Goal: Information Seeking & Learning: Learn about a topic

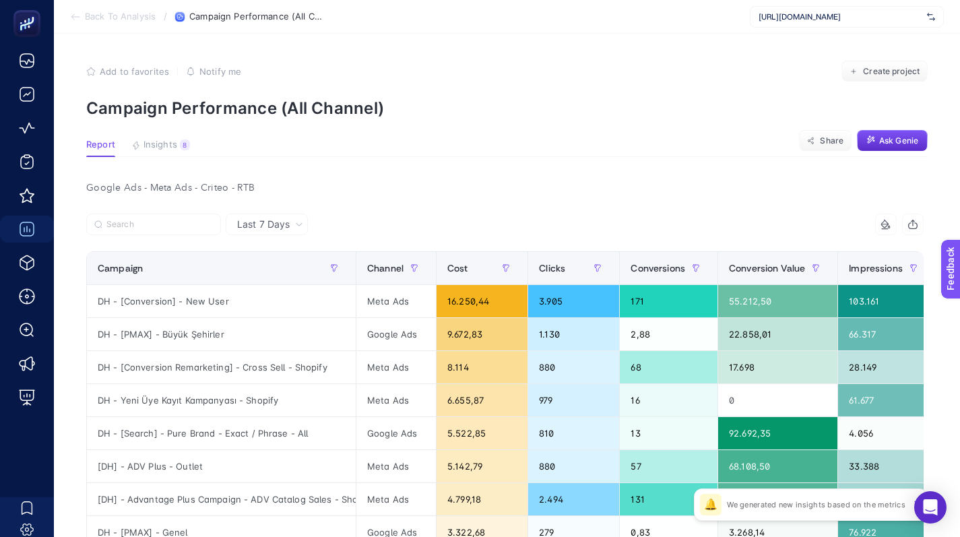
click at [298, 223] on icon at bounding box center [299, 224] width 8 height 8
click at [99, 16] on span "Back To Analysis" at bounding box center [120, 16] width 71 height 11
click at [97, 16] on span "Back To Analysis" at bounding box center [120, 16] width 71 height 11
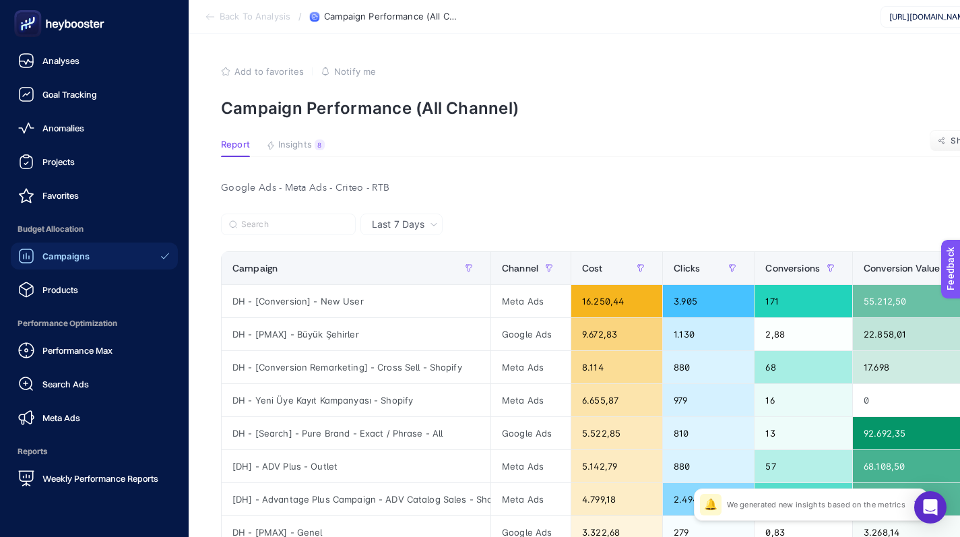
click at [44, 24] on icon at bounding box center [59, 23] width 97 height 27
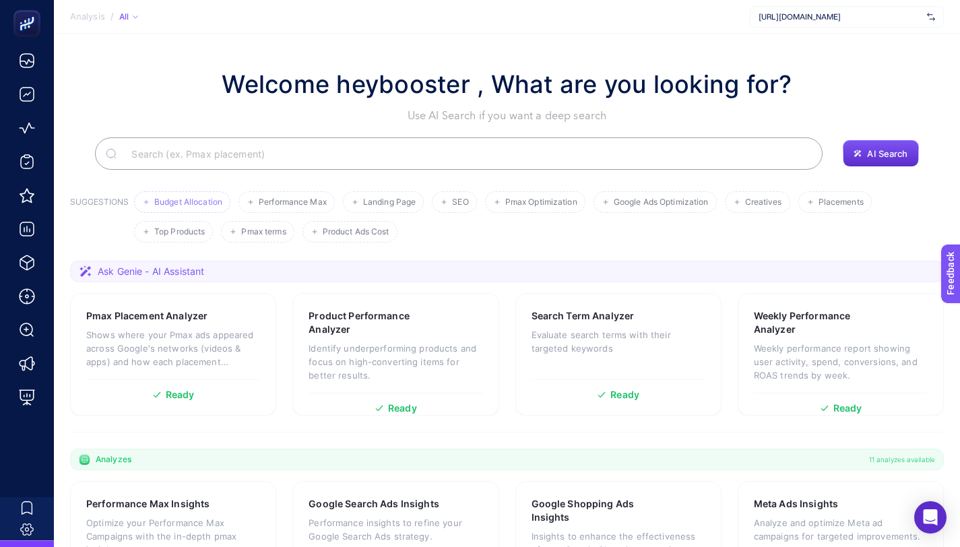
click at [216, 195] on li "Budget Allocation" at bounding box center [182, 202] width 96 height 22
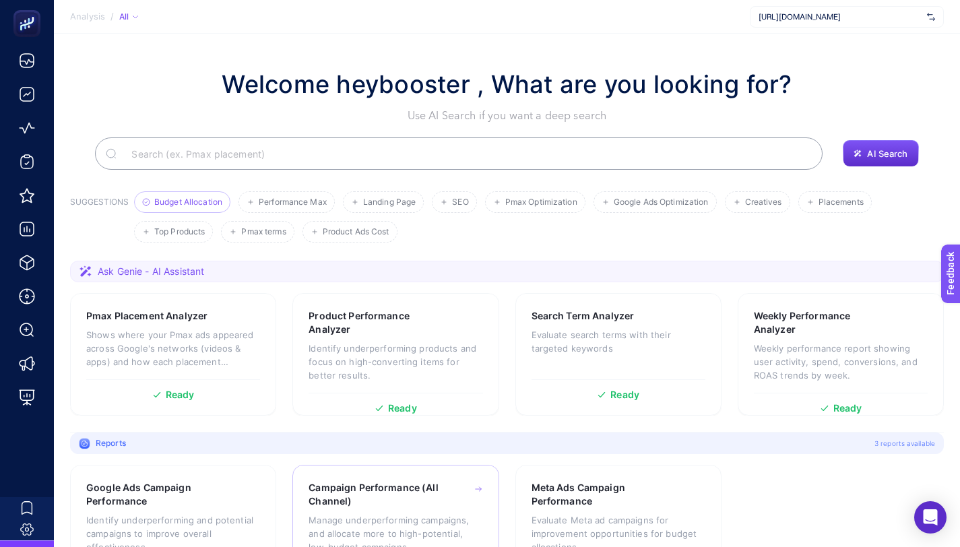
click at [420, 498] on h3 "Campaign Performance (All Channel)" at bounding box center [374, 494] width 133 height 27
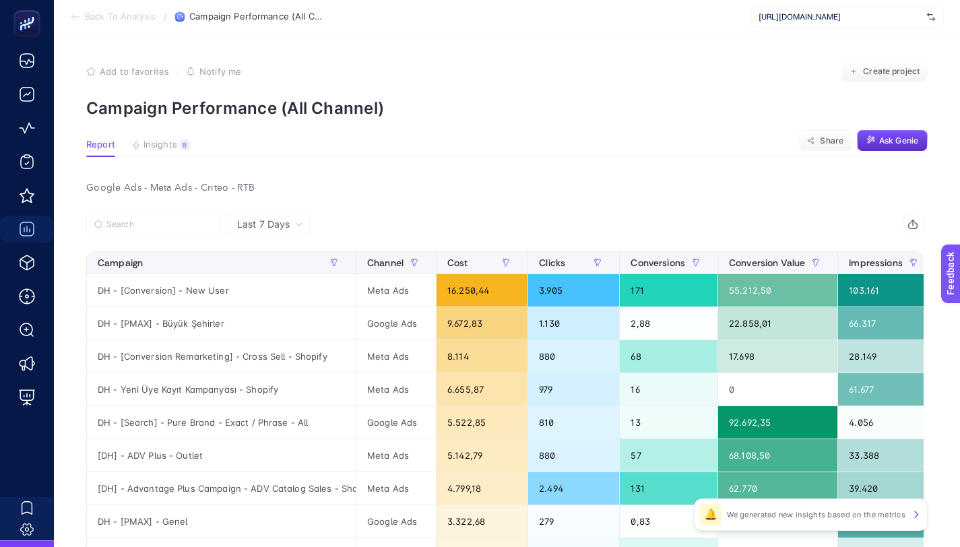
scroll to position [25, 0]
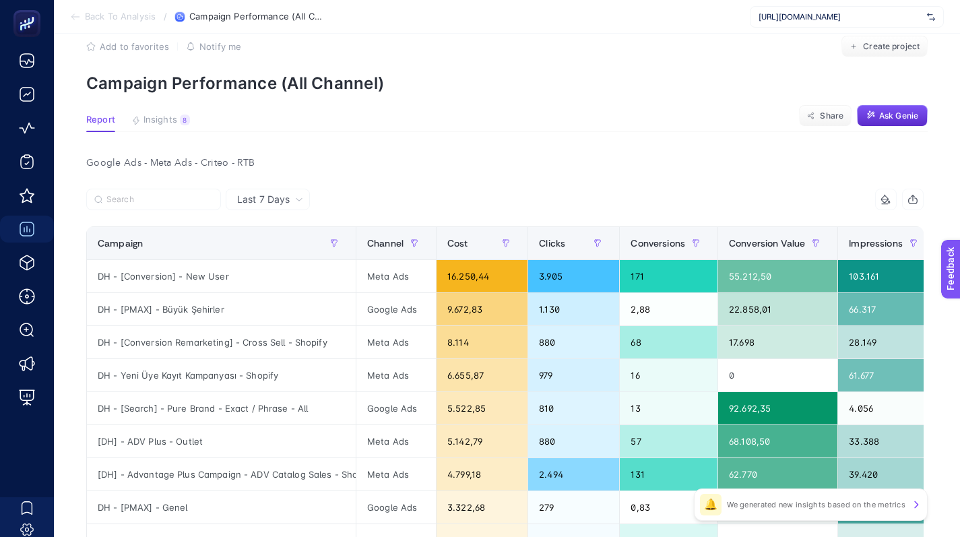
click at [77, 15] on icon at bounding box center [75, 16] width 11 height 11
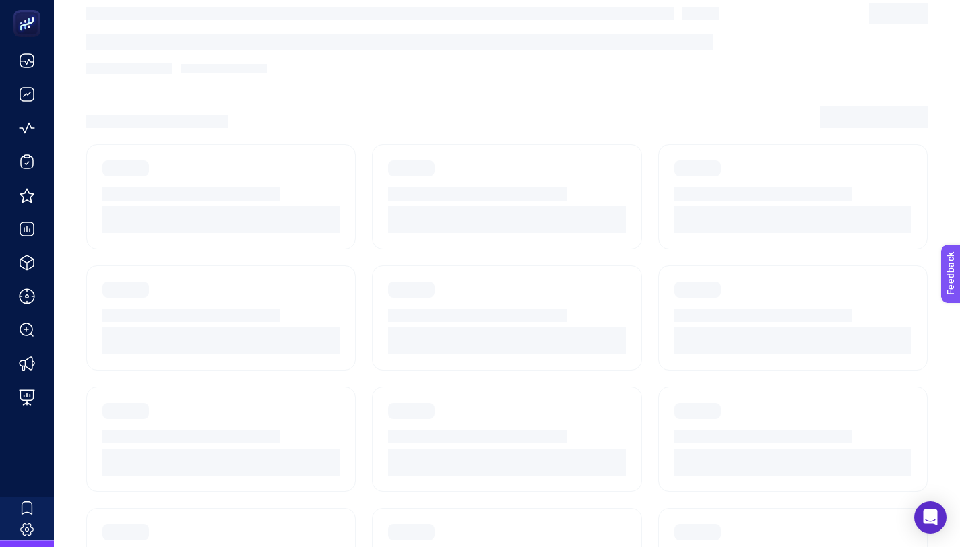
scroll to position [10, 0]
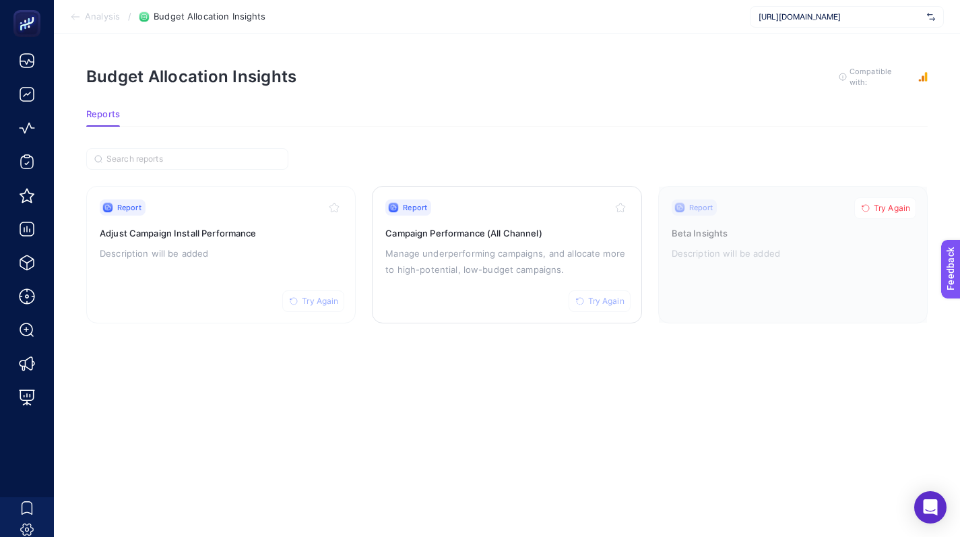
click at [589, 296] on button "Try Again" at bounding box center [599, 301] width 62 height 22
click at [807, 28] on section "Analysis / Budget Allocation Insights [URL][DOMAIN_NAME]" at bounding box center [507, 17] width 906 height 34
click at [805, 17] on span "[URL][DOMAIN_NAME]" at bounding box center [839, 16] width 163 height 11
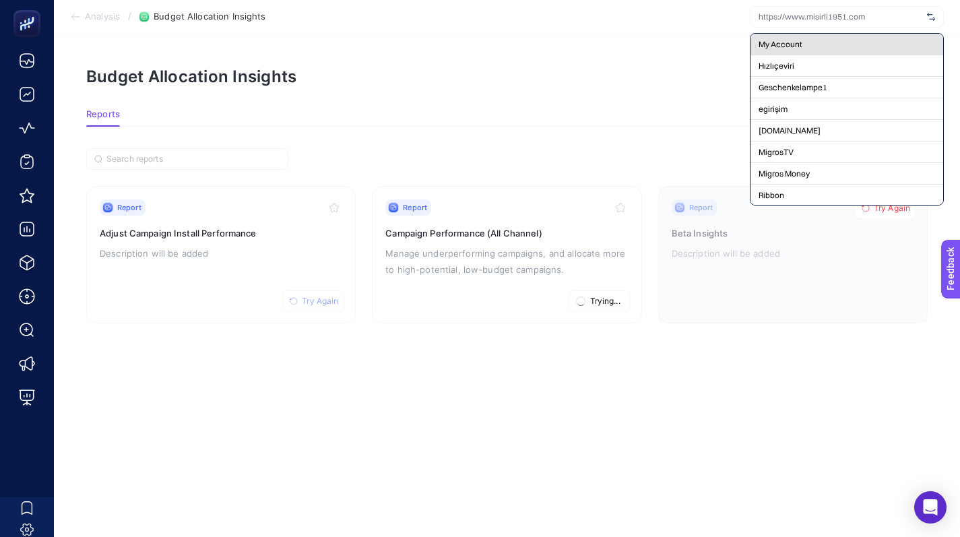
click at [796, 36] on div "My Account" at bounding box center [846, 45] width 193 height 22
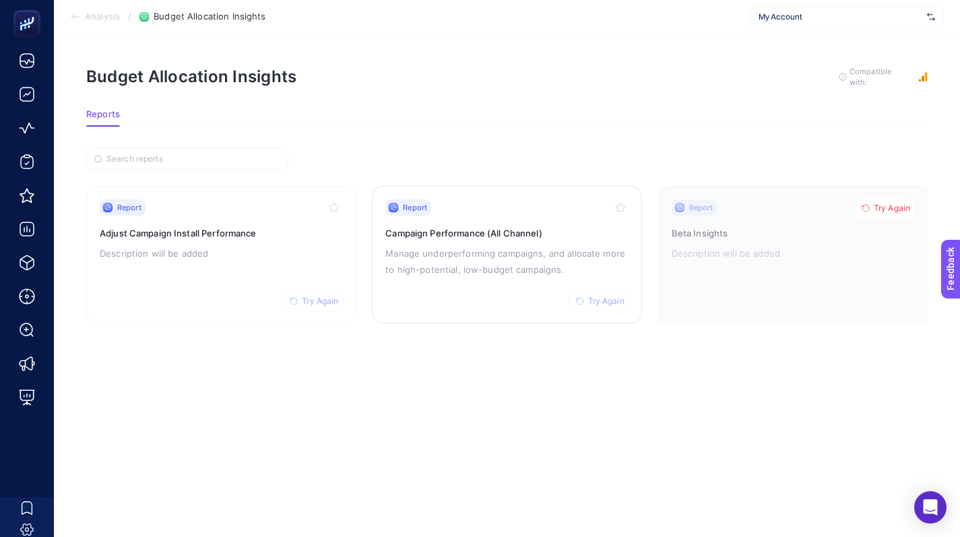
click at [553, 253] on p "Manage underperforming campaigns, and allocate more to high-potential, low-budg…" at bounding box center [506, 261] width 242 height 32
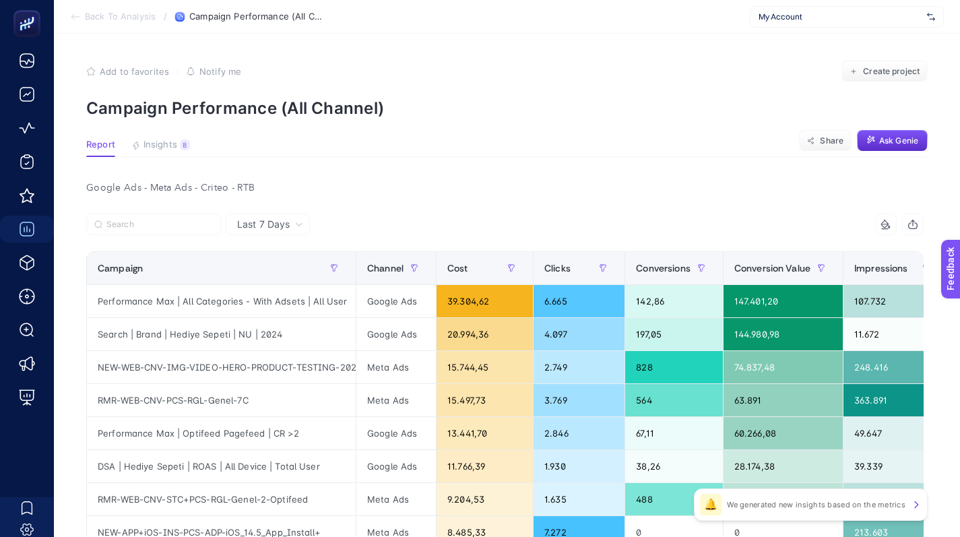
click at [276, 220] on span "Last 7 Days" at bounding box center [263, 224] width 53 height 13
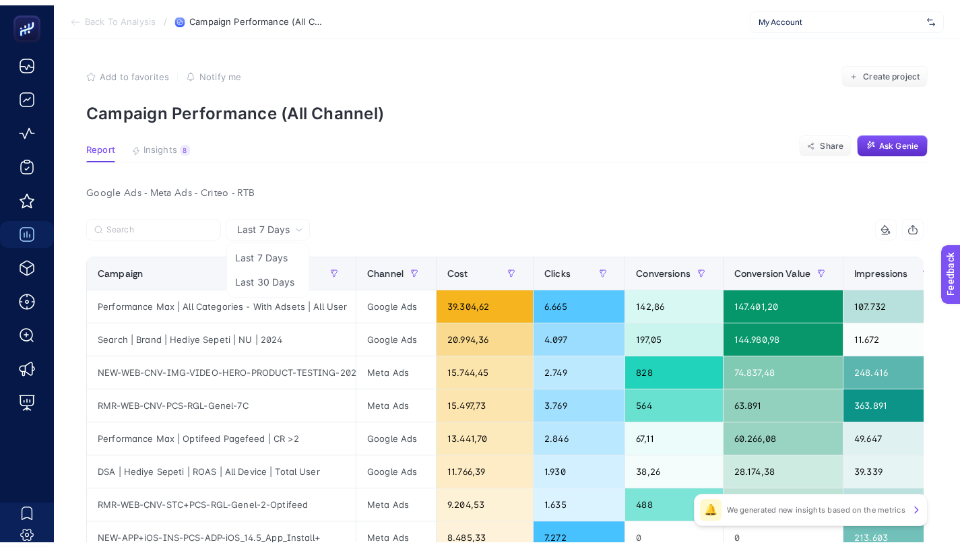
scroll to position [10, 0]
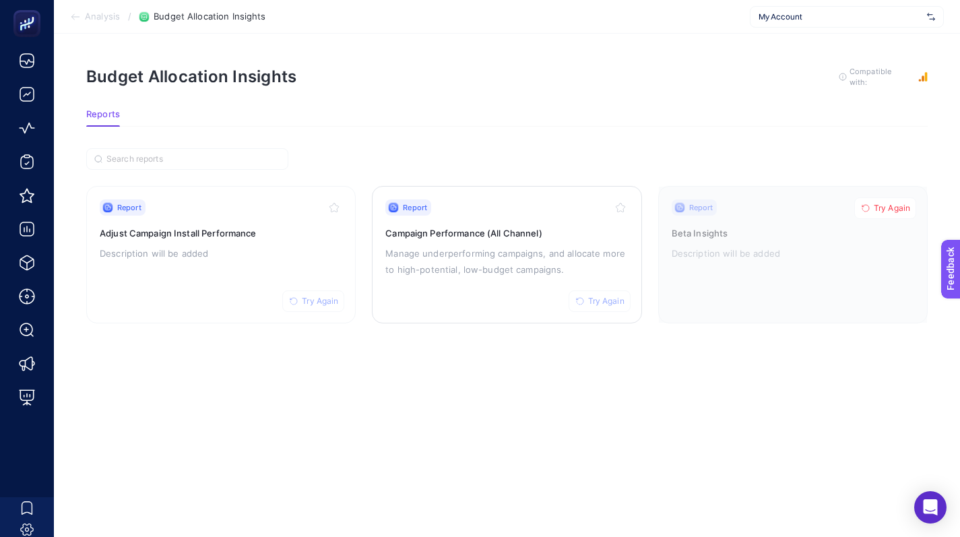
click at [569, 290] on button "Try Again" at bounding box center [599, 301] width 62 height 22
click at [553, 226] on h3 "Campaign Performance (All Channel)" at bounding box center [506, 232] width 242 height 13
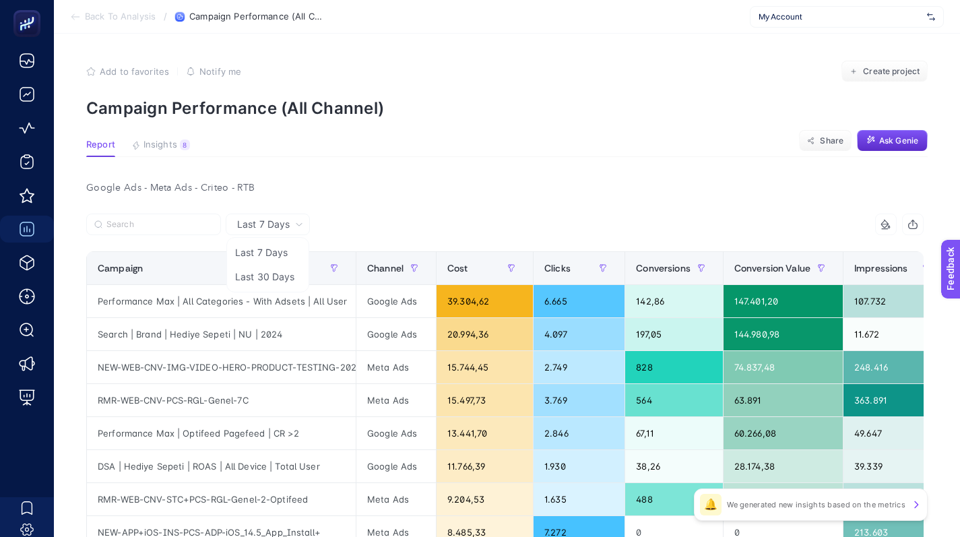
click at [300, 226] on icon at bounding box center [299, 224] width 8 height 8
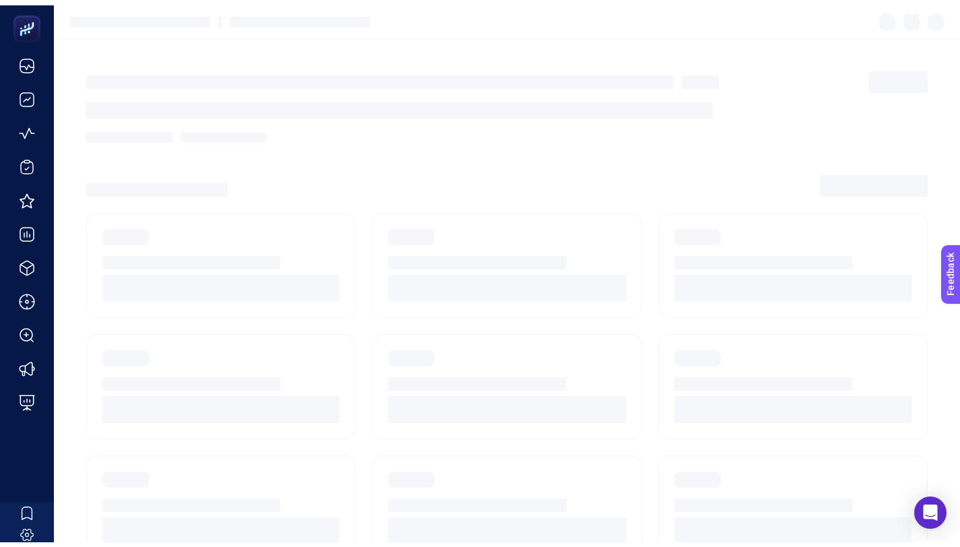
scroll to position [10, 0]
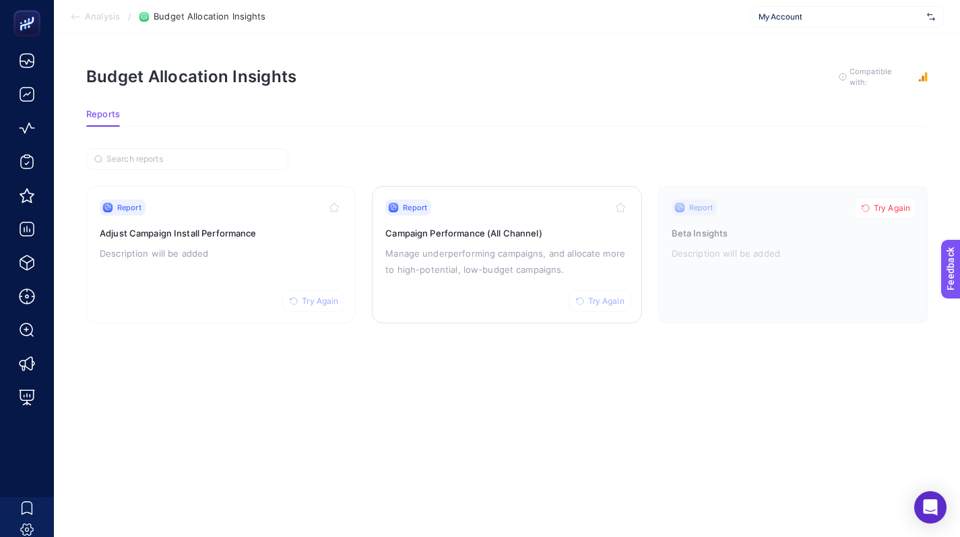
click at [530, 226] on h3 "Campaign Performance (All Channel)" at bounding box center [506, 232] width 242 height 13
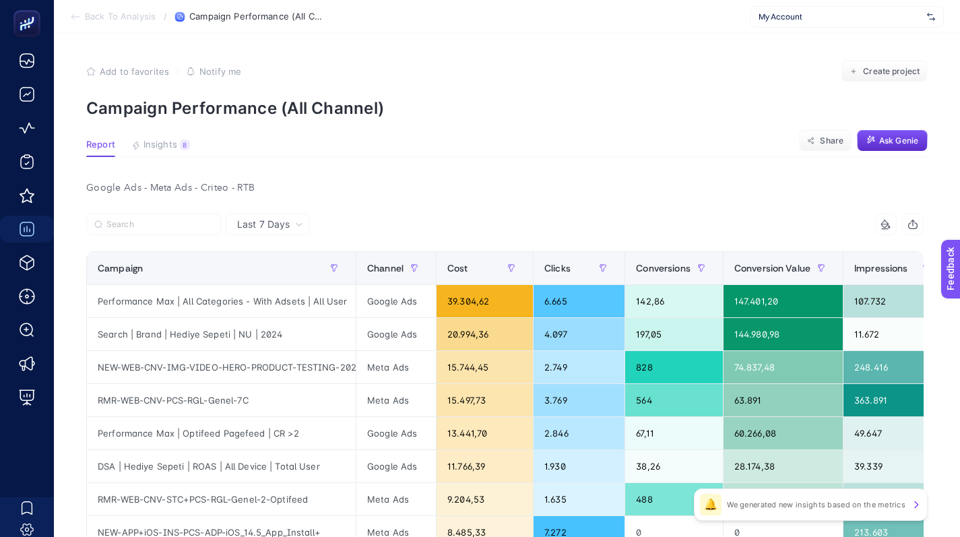
click at [288, 226] on span "Last 7 Days" at bounding box center [263, 224] width 53 height 13
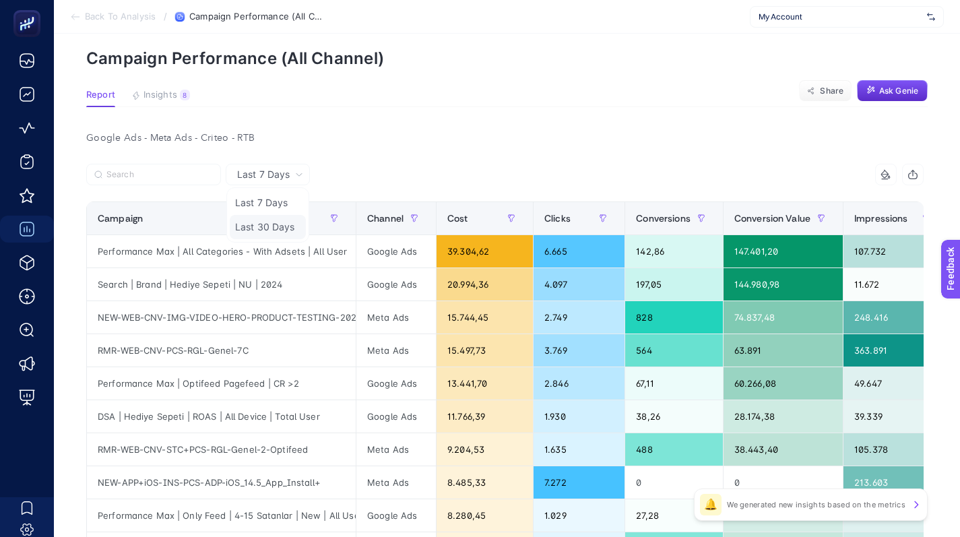
scroll to position [51, 0]
